Goal: Check status: Check status

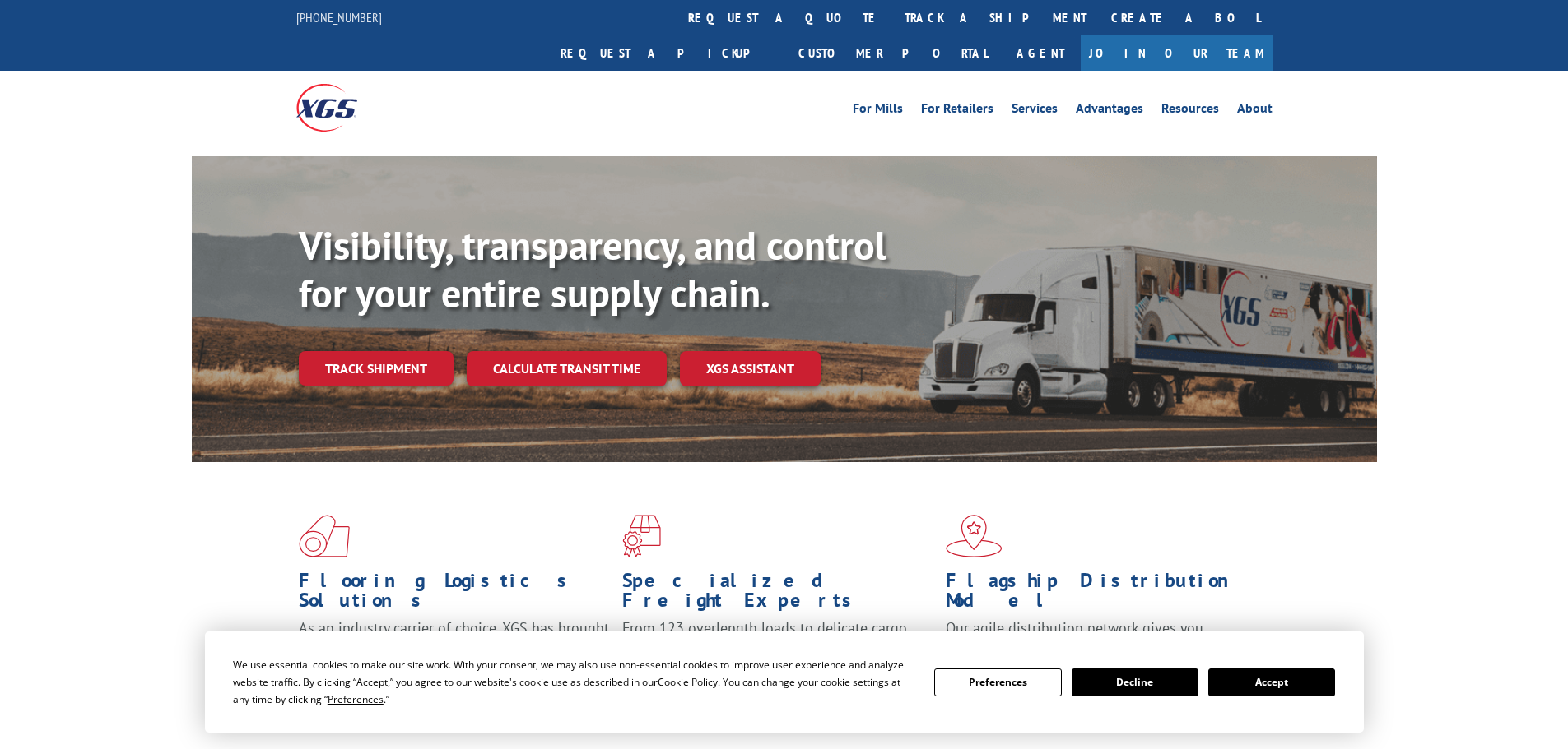
click at [1286, 676] on button "Accept" at bounding box center [1272, 682] width 127 height 28
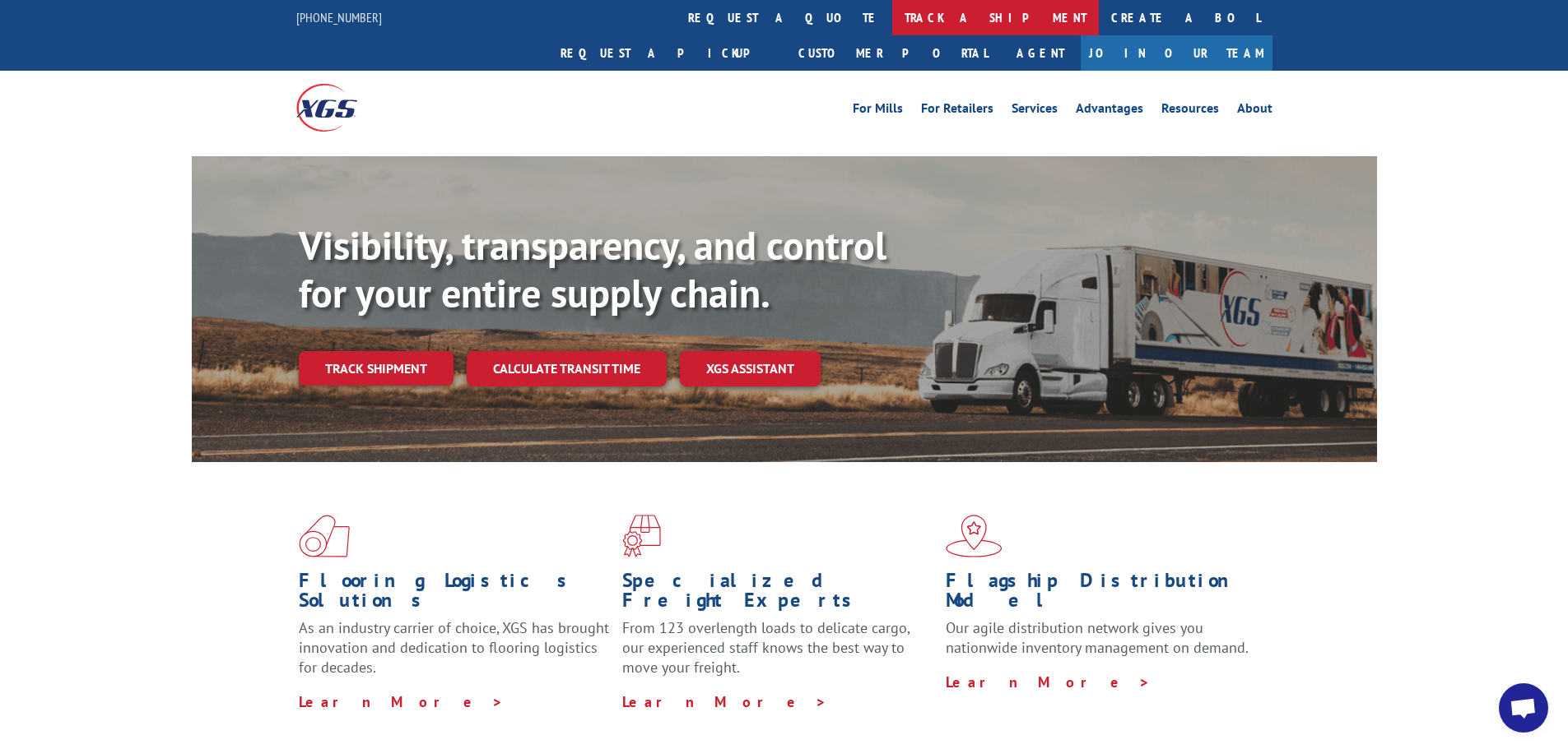
click at [892, 22] on link "track a shipment" at bounding box center [995, 17] width 207 height 35
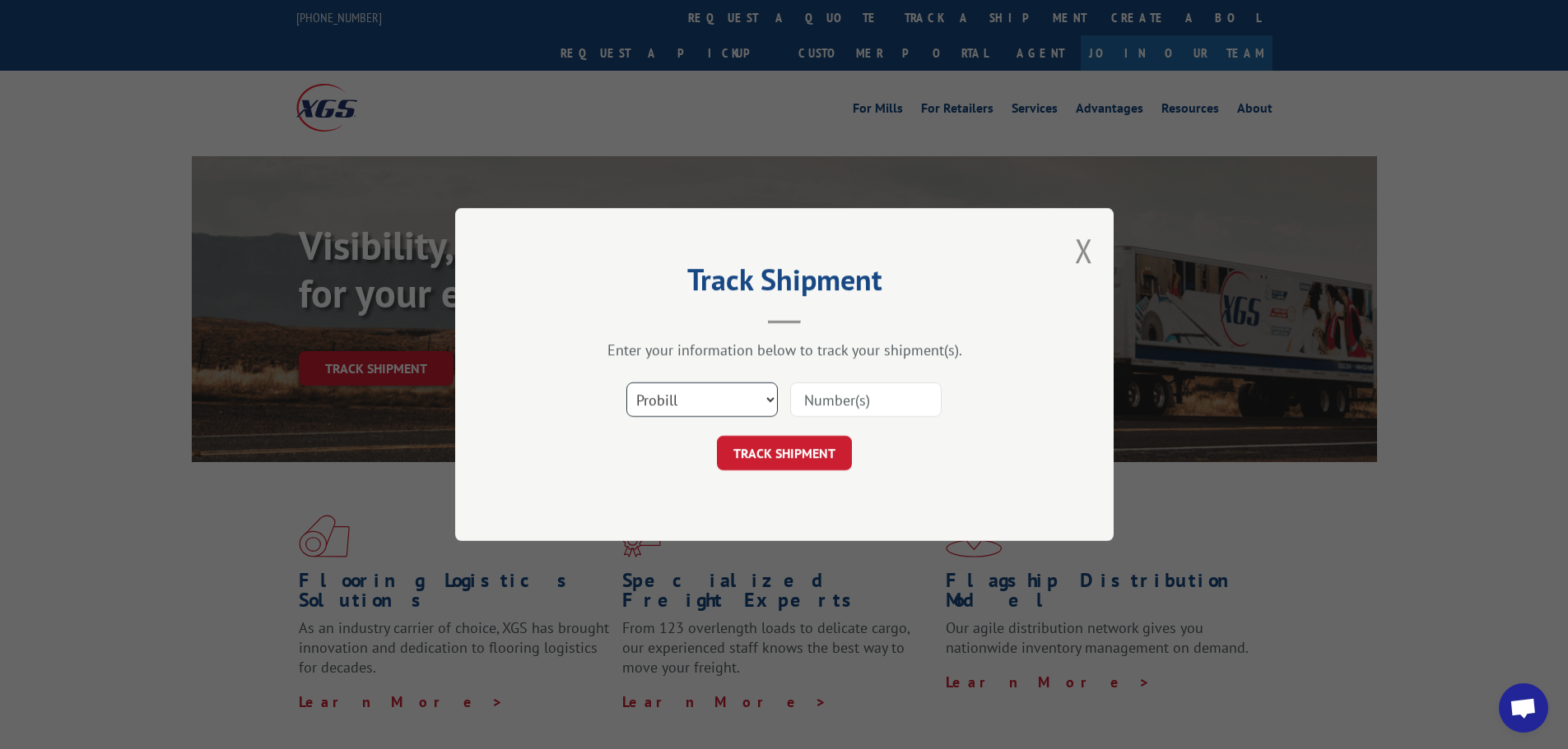
click at [677, 404] on select "Select category... Probill BOL PO" at bounding box center [701, 400] width 151 height 35
select select "bol"
click at [626, 383] on select "Select category... Probill BOL PO" at bounding box center [701, 400] width 151 height 35
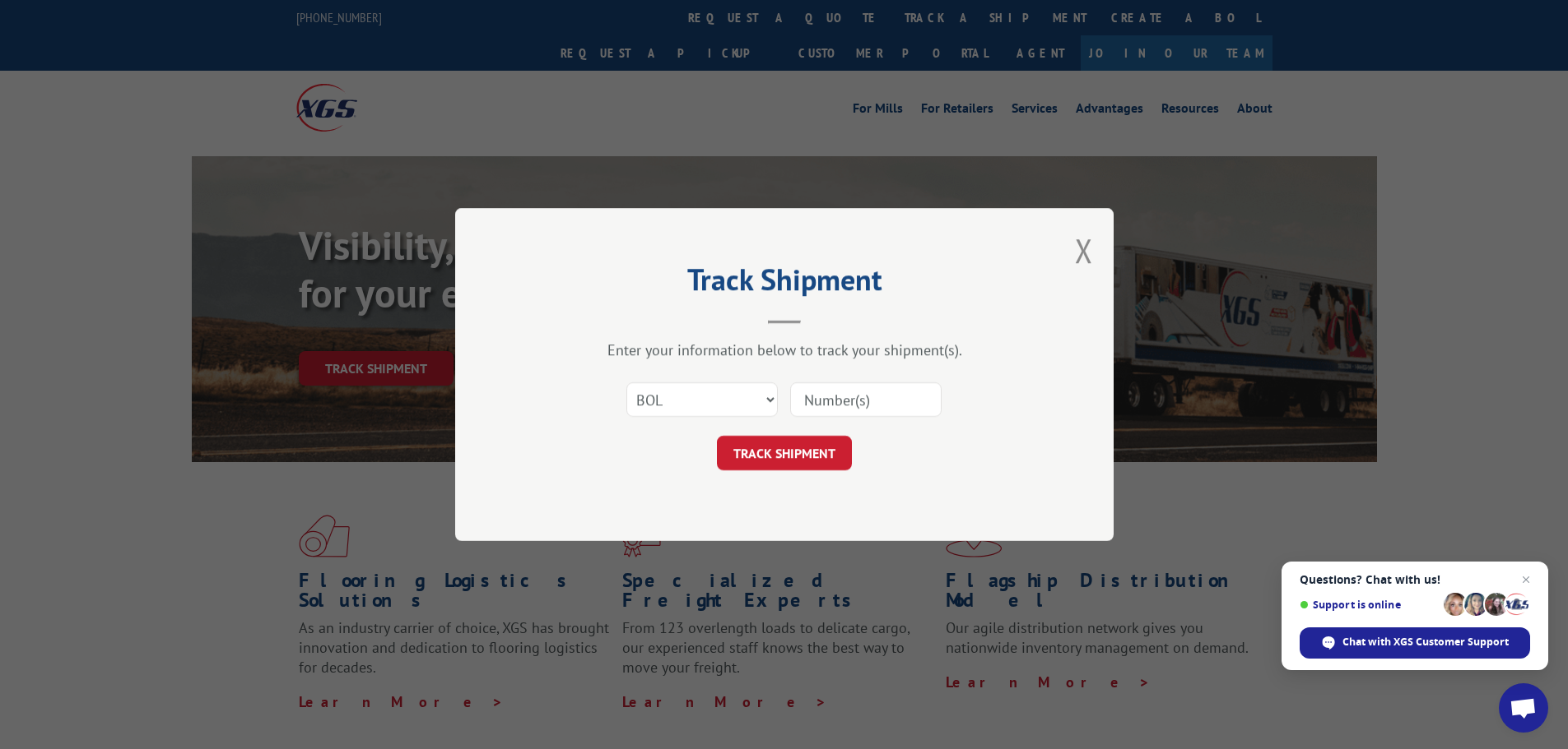
click at [826, 403] on input at bounding box center [865, 400] width 151 height 35
paste input "5408585"
type input "5408585"
click at [774, 446] on button "TRACK SHIPMENT" at bounding box center [784, 454] width 135 height 35
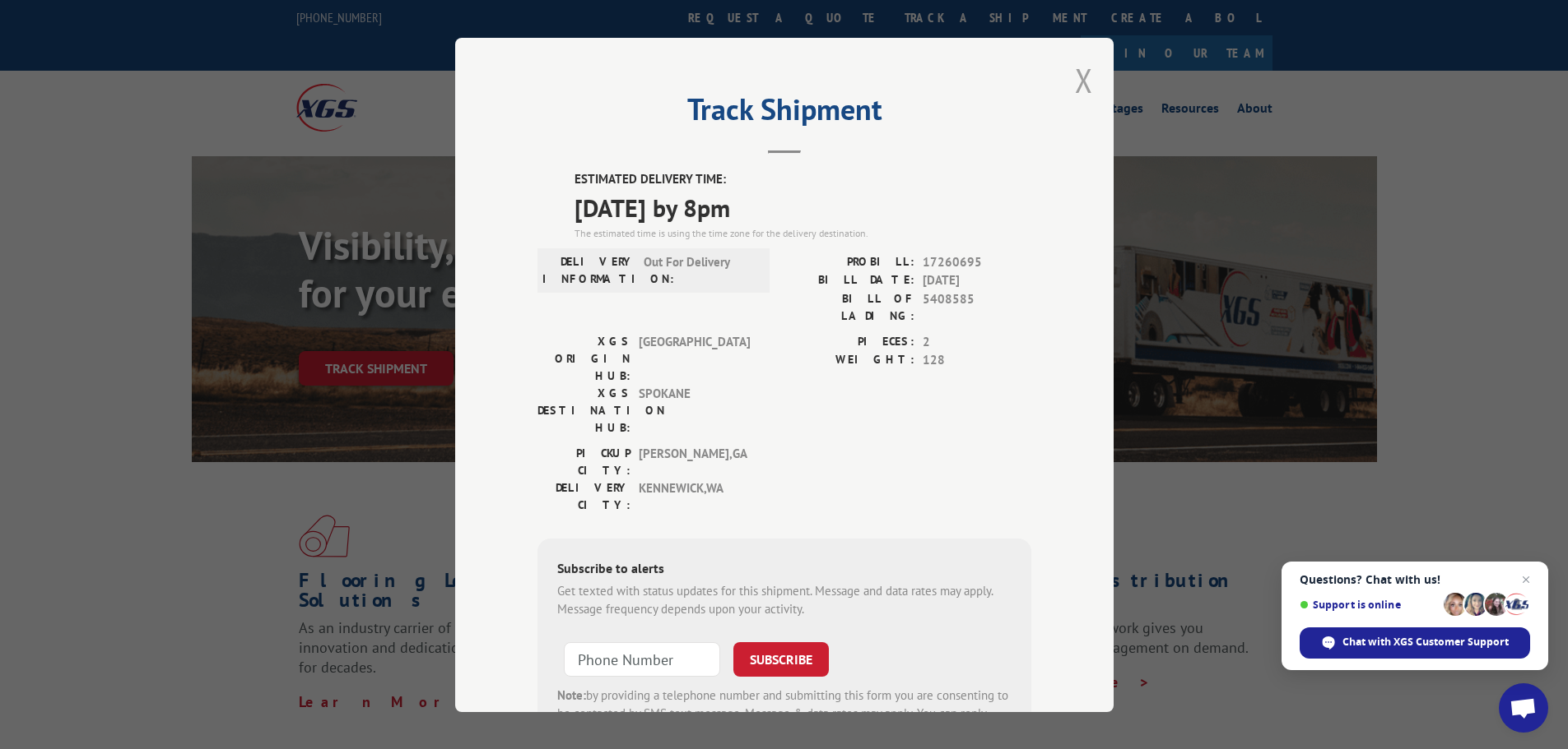
click at [1074, 89] on button "Close modal" at bounding box center [1083, 80] width 18 height 43
